Goal: Information Seeking & Learning: Check status

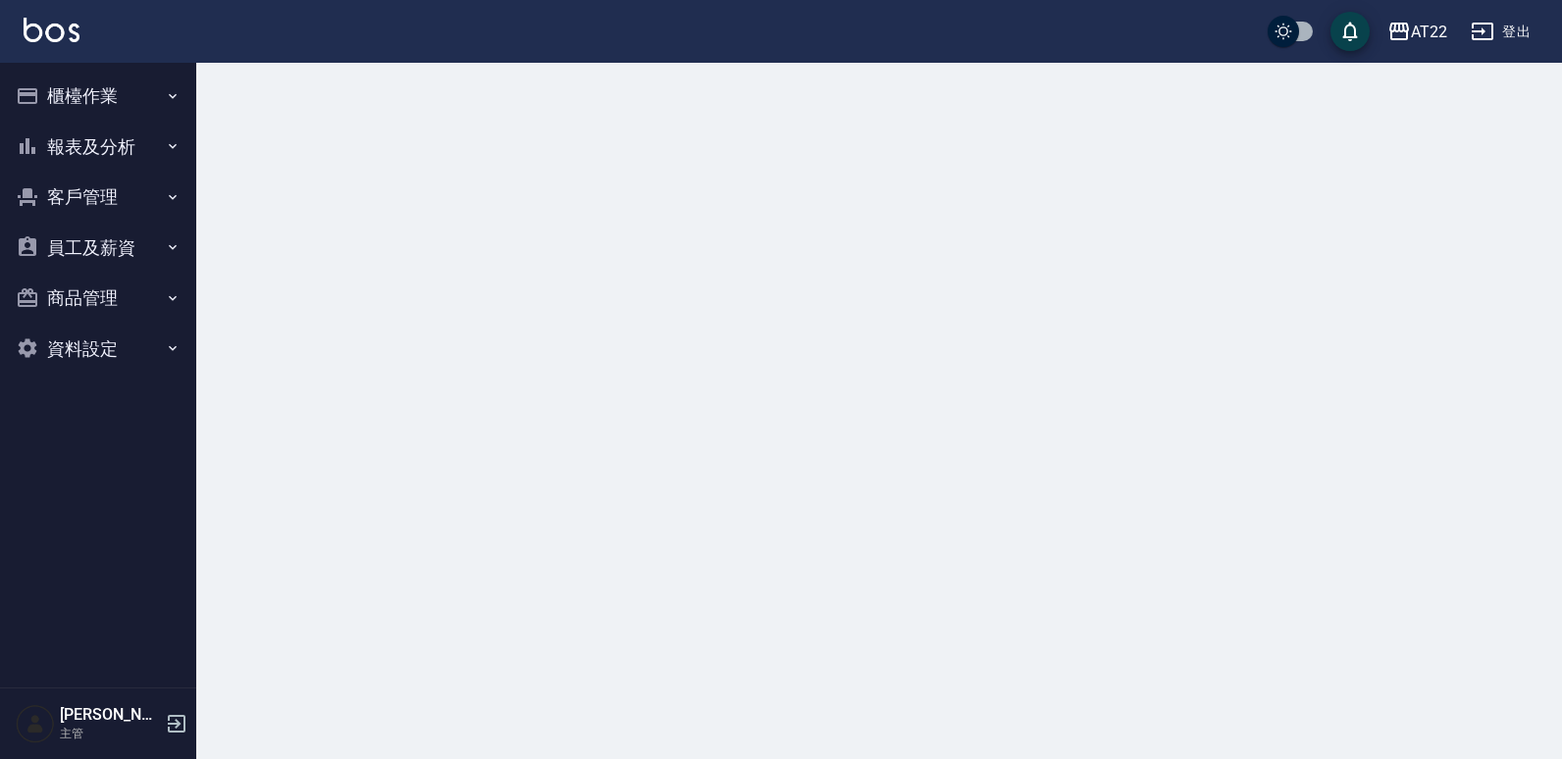
click at [135, 149] on button "報表及分析" at bounding box center [98, 147] width 181 height 51
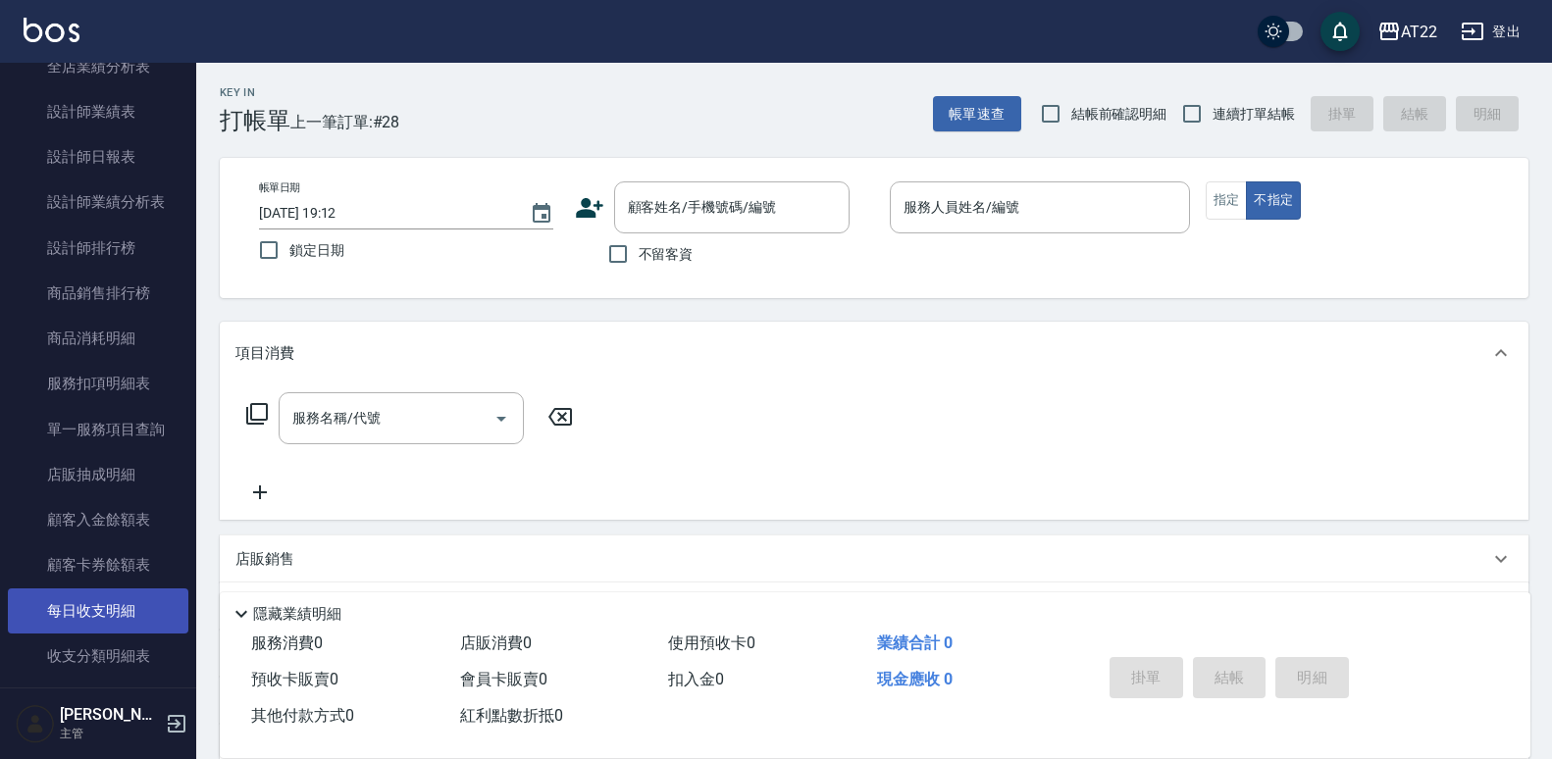
click at [96, 634] on link "每日收支明細" at bounding box center [98, 611] width 181 height 45
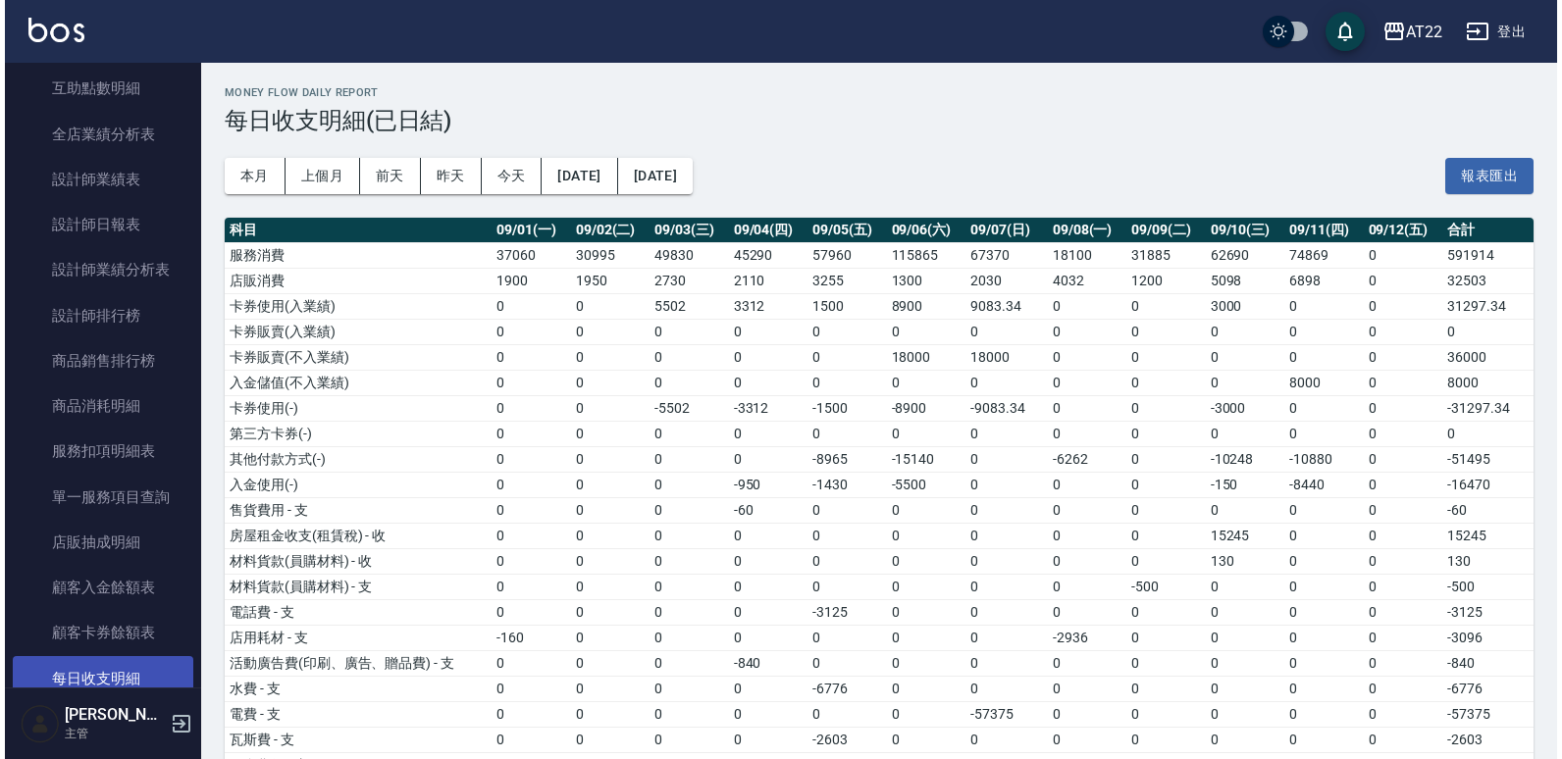
scroll to position [224, 0]
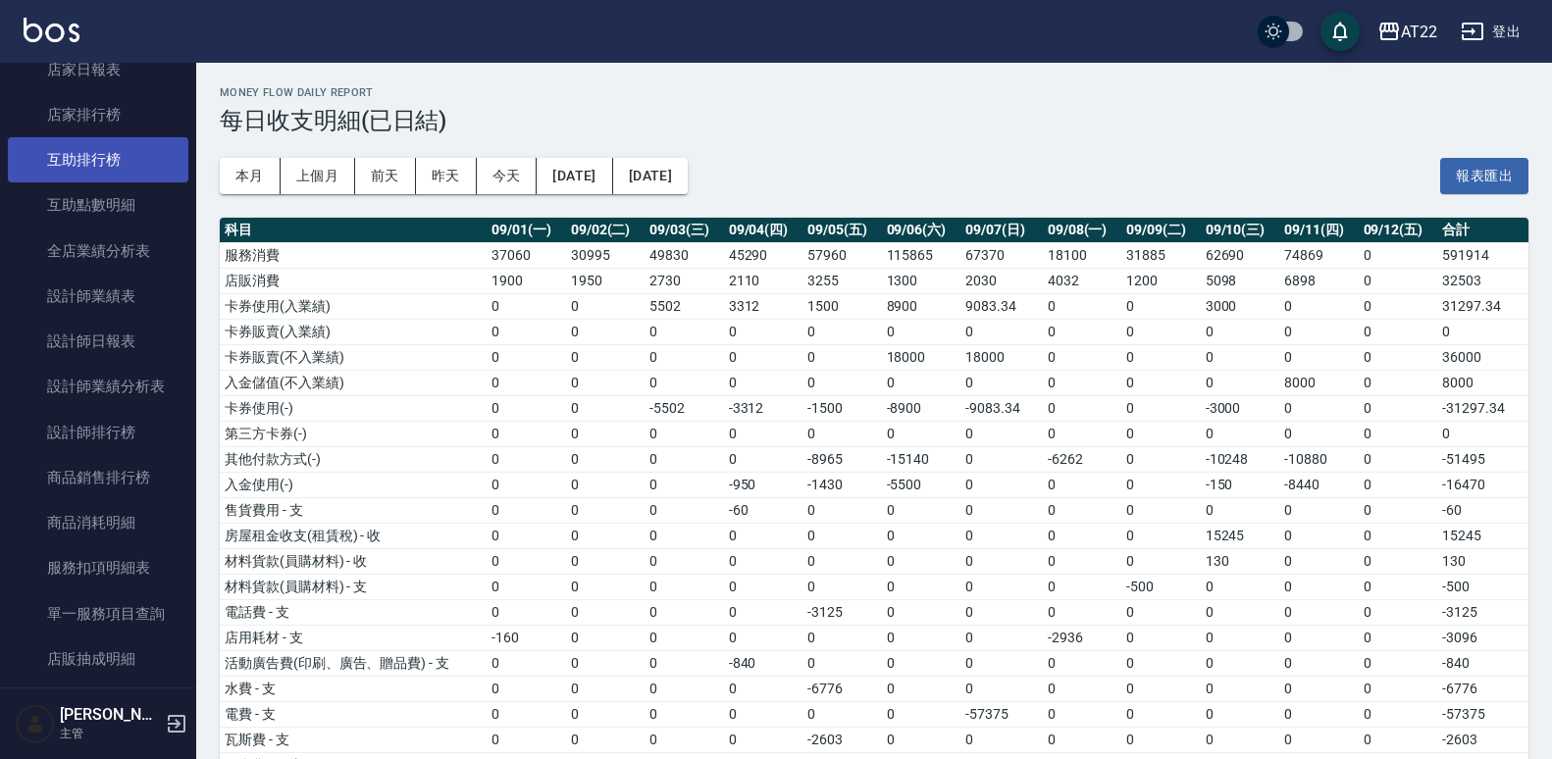
click at [141, 148] on link "互助排行榜" at bounding box center [98, 159] width 181 height 45
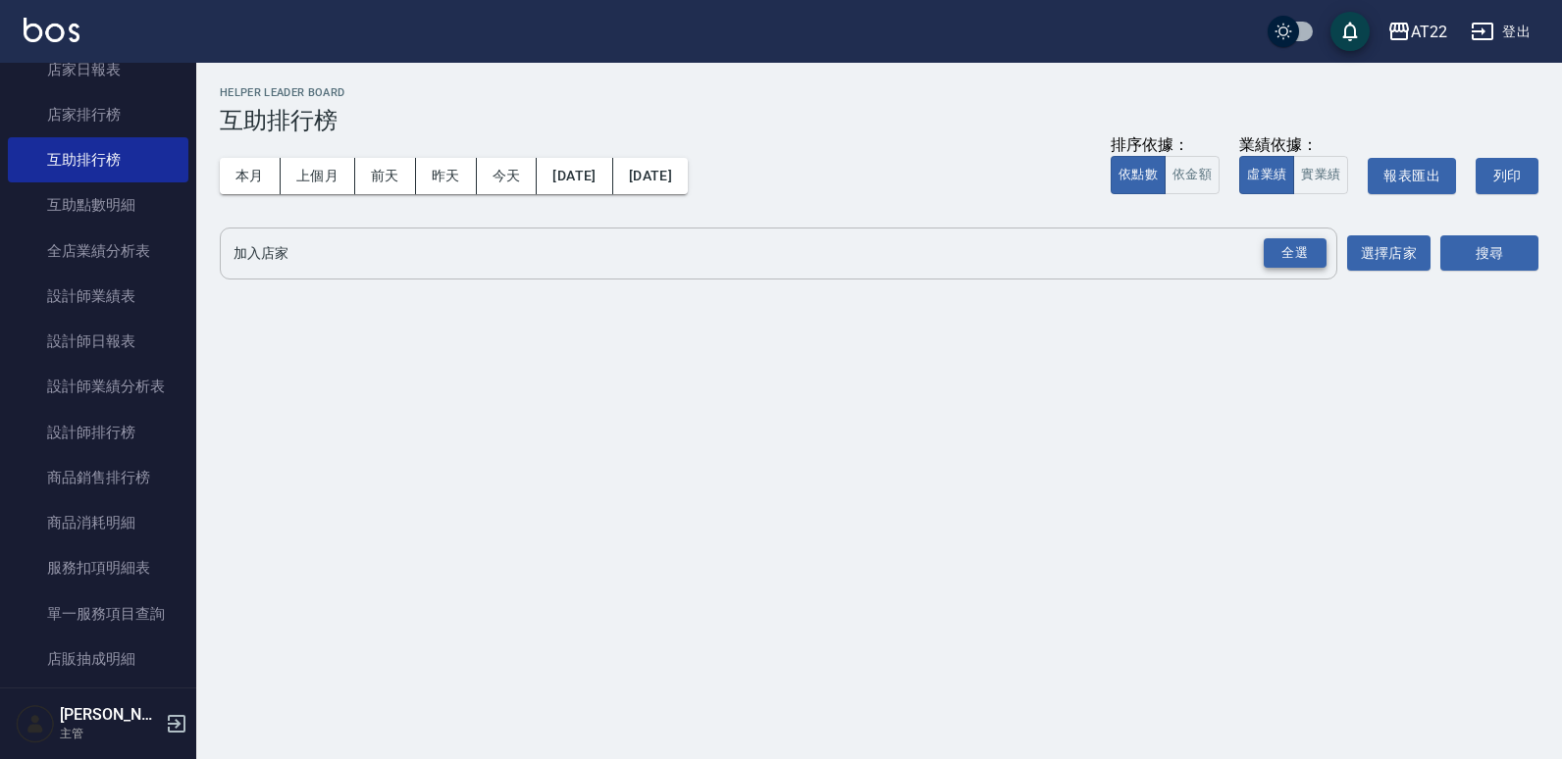
click at [1282, 248] on div "全選" at bounding box center [1295, 253] width 63 height 30
click at [1484, 264] on button "搜尋" at bounding box center [1489, 254] width 98 height 36
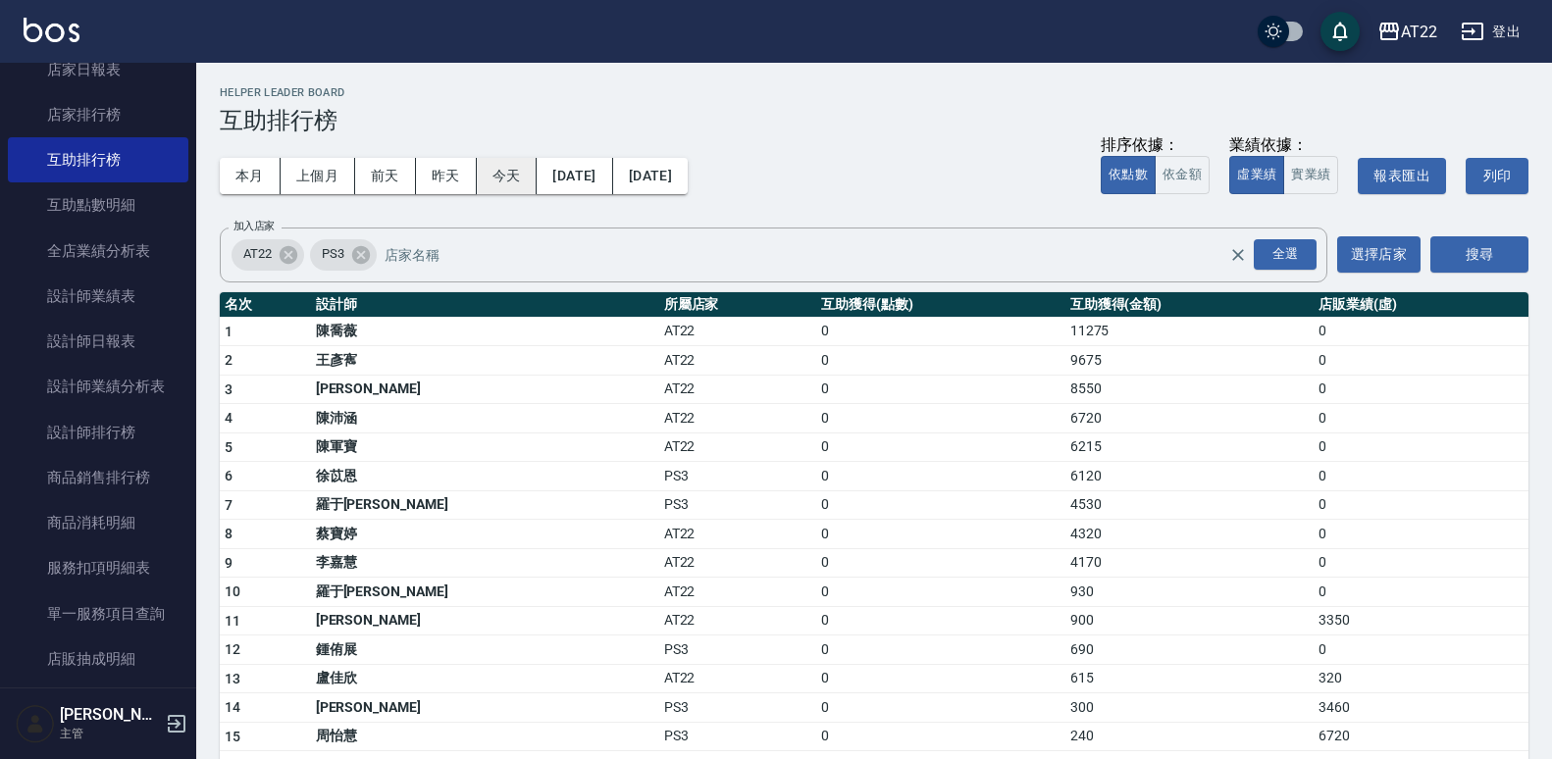
click at [503, 164] on button "今天" at bounding box center [507, 176] width 61 height 36
click at [498, 160] on button "今天" at bounding box center [507, 176] width 61 height 36
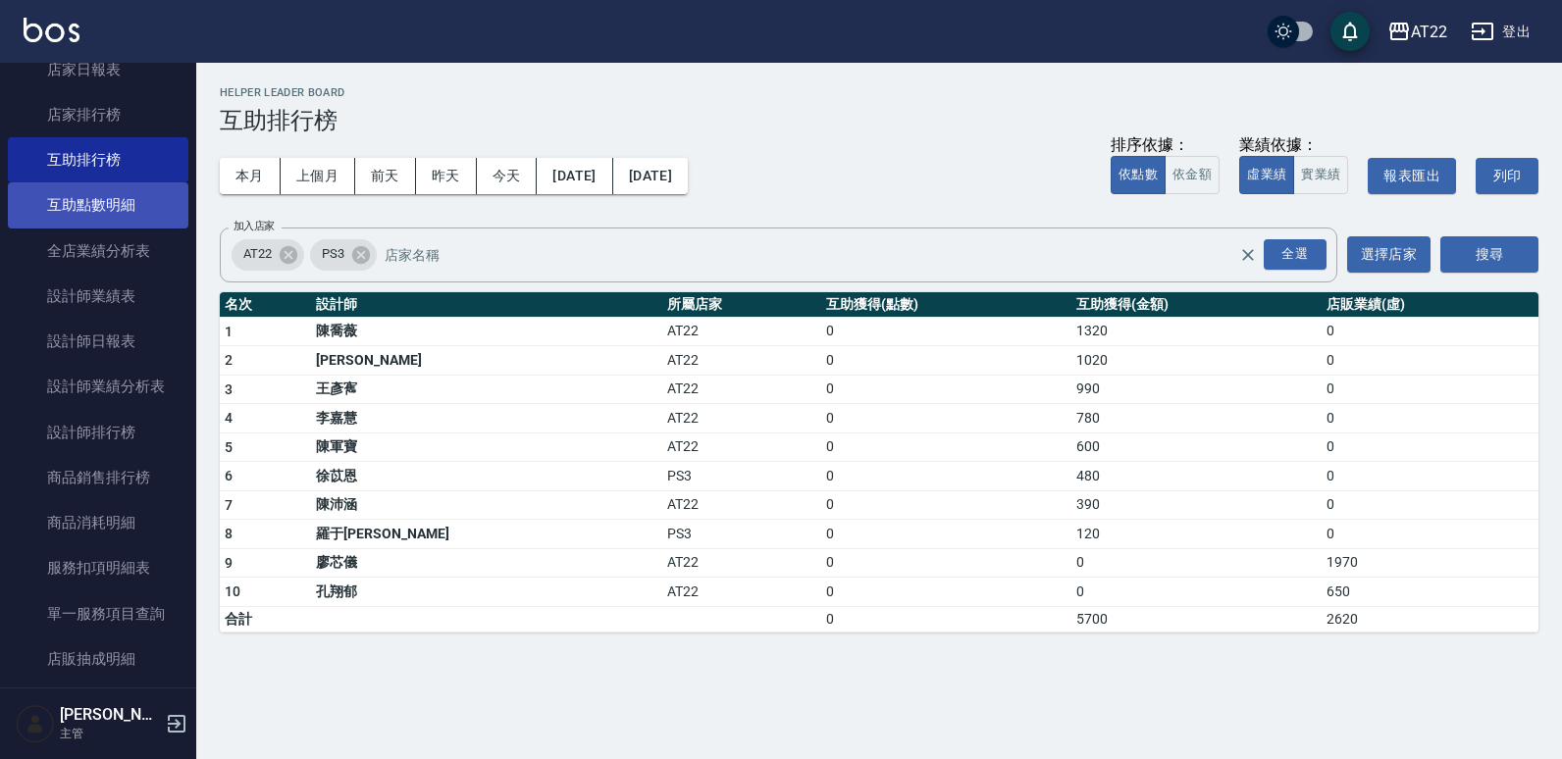
click at [140, 193] on link "互助點數明細" at bounding box center [98, 204] width 181 height 45
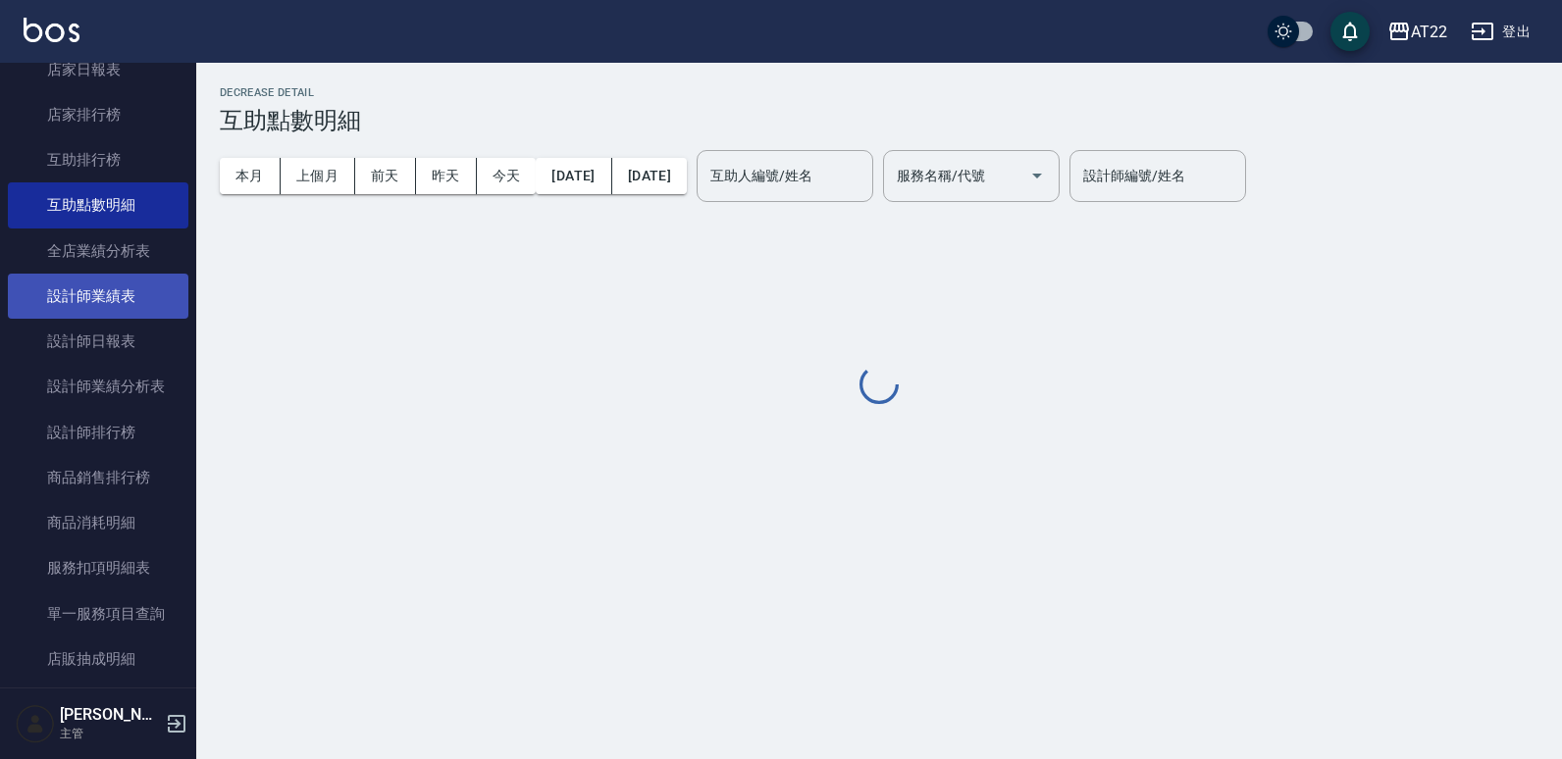
click at [132, 298] on link "設計師業績表" at bounding box center [98, 296] width 181 height 45
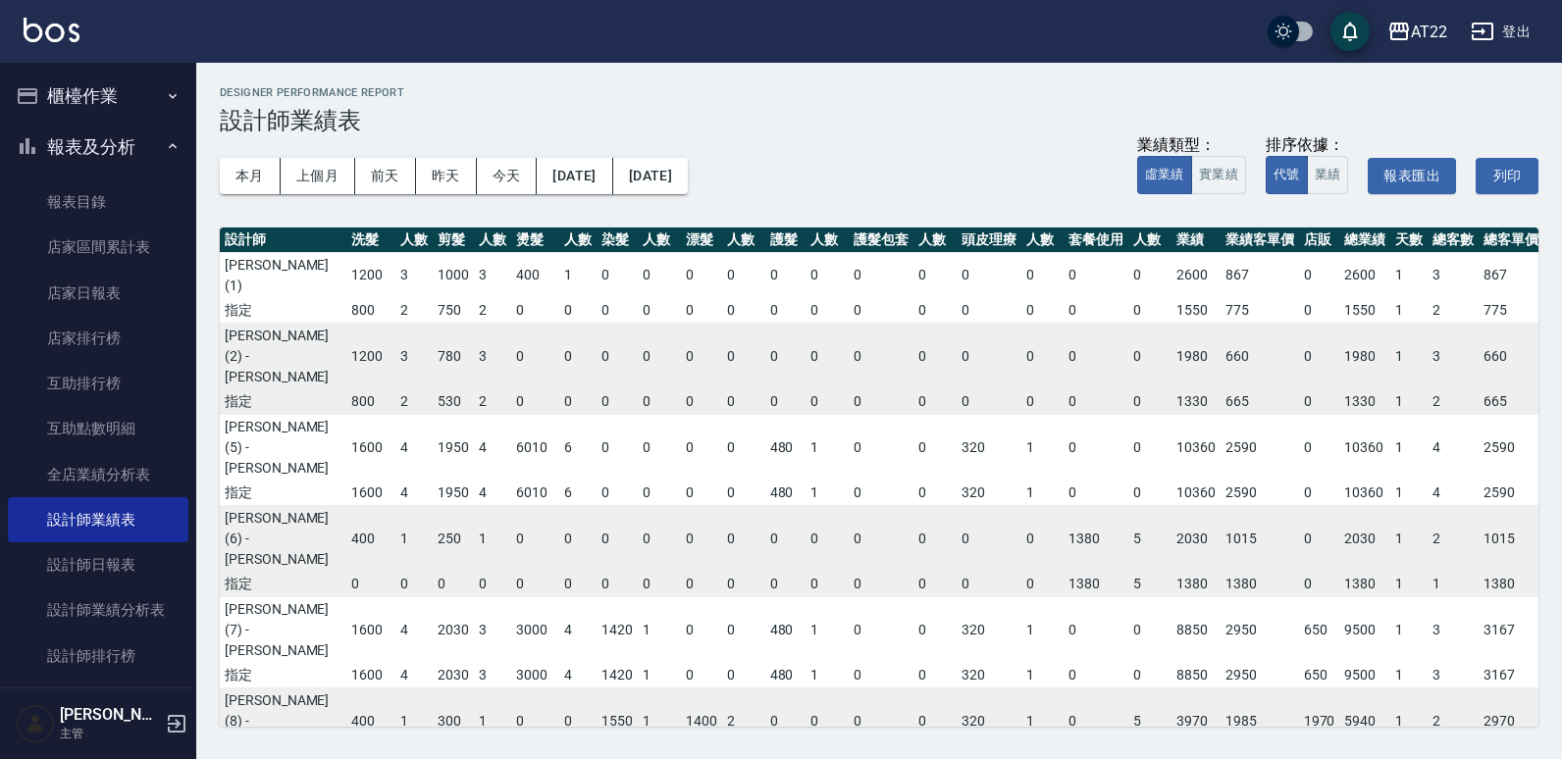
click at [856, 663] on td "0" at bounding box center [881, 676] width 65 height 26
